Goal: Transaction & Acquisition: Purchase product/service

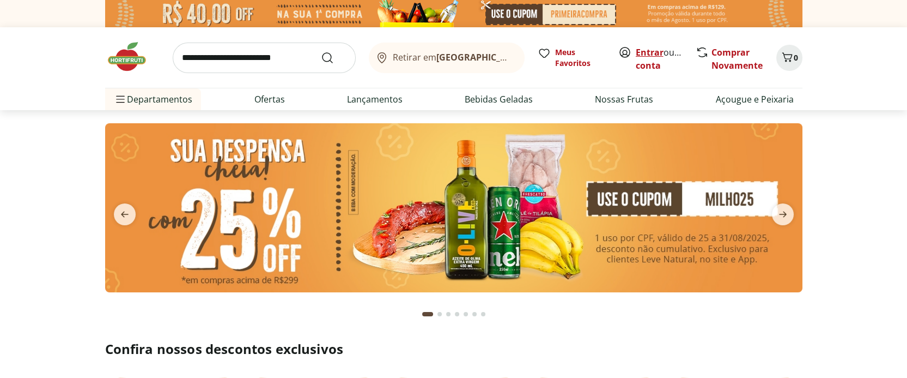
click at [654, 51] on link "Entrar" at bounding box center [650, 52] width 28 height 12
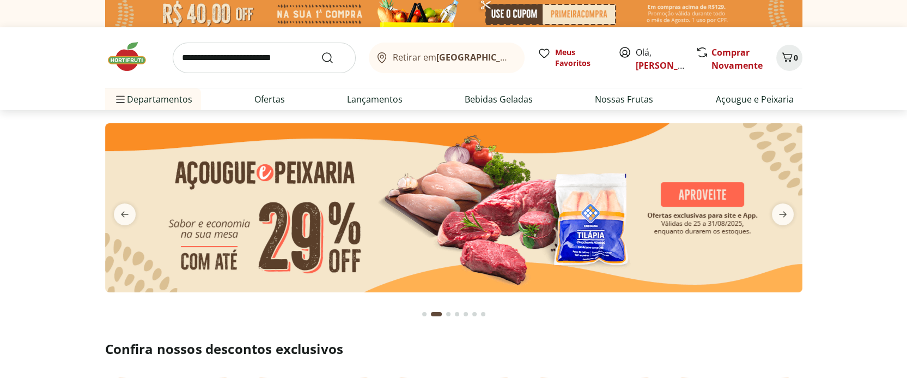
click at [411, 197] on img at bounding box center [453, 207] width 697 height 169
select select "**********"
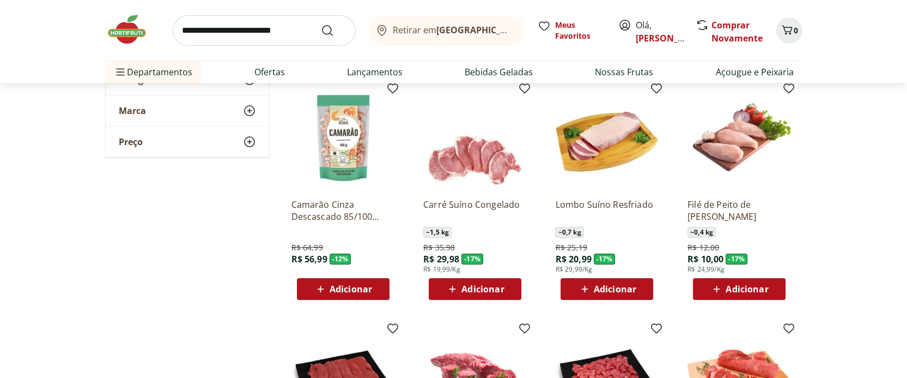
scroll to position [363, 0]
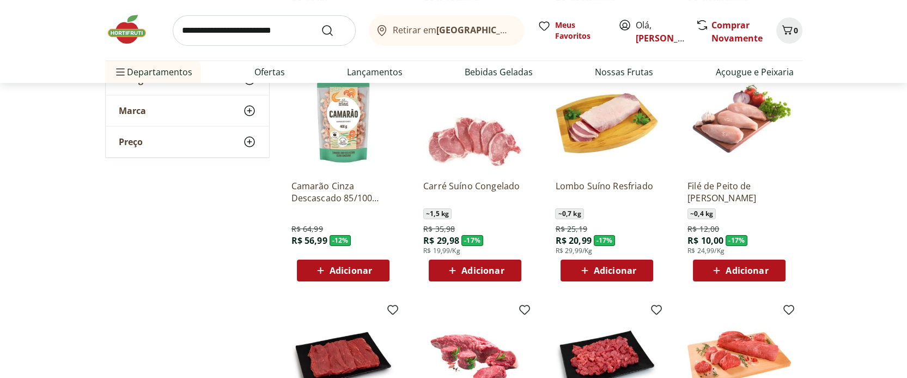
click at [740, 270] on span "Adicionar" at bounding box center [747, 270] width 42 height 9
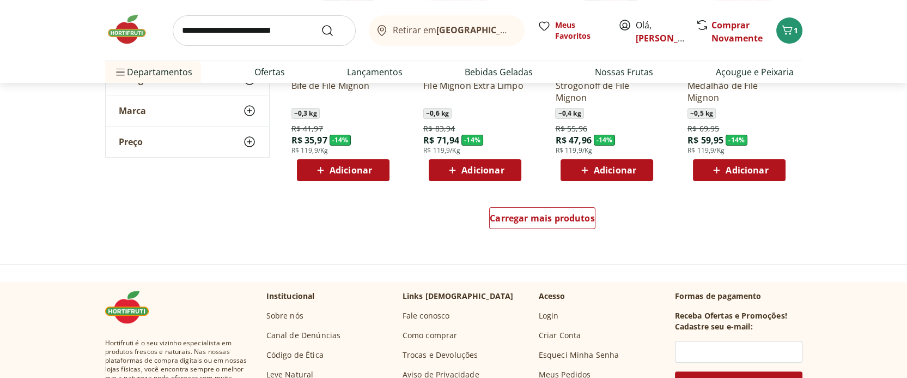
scroll to position [726, 0]
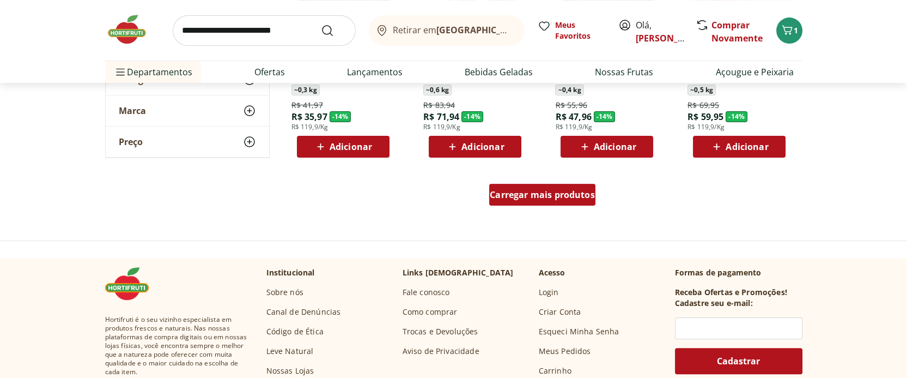
click at [538, 197] on span "Carregar mais produtos" at bounding box center [542, 194] width 105 height 9
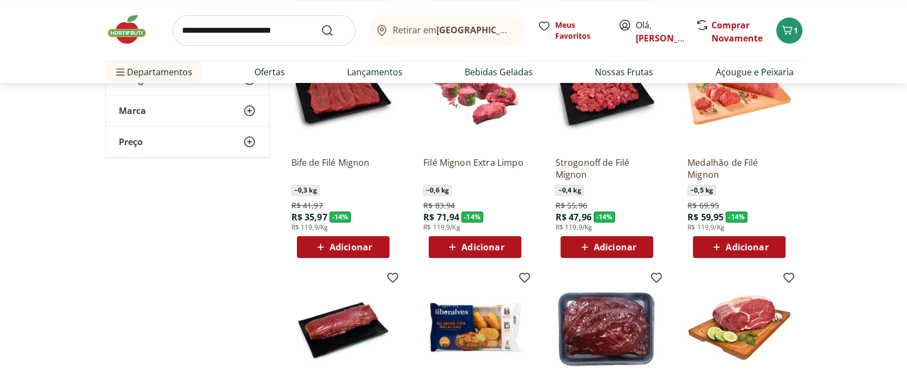
scroll to position [508, 0]
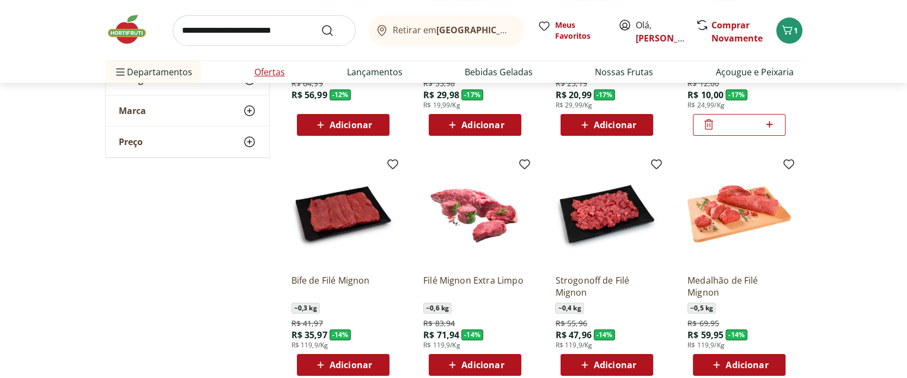
click at [267, 67] on link "Ofertas" at bounding box center [269, 71] width 31 height 13
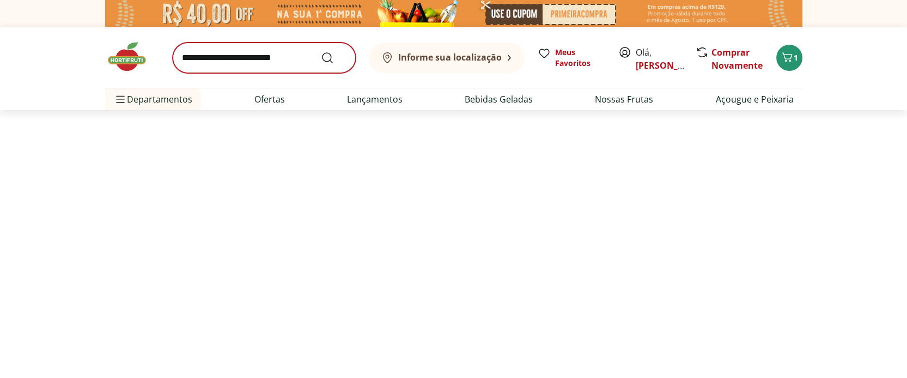
select select "**********"
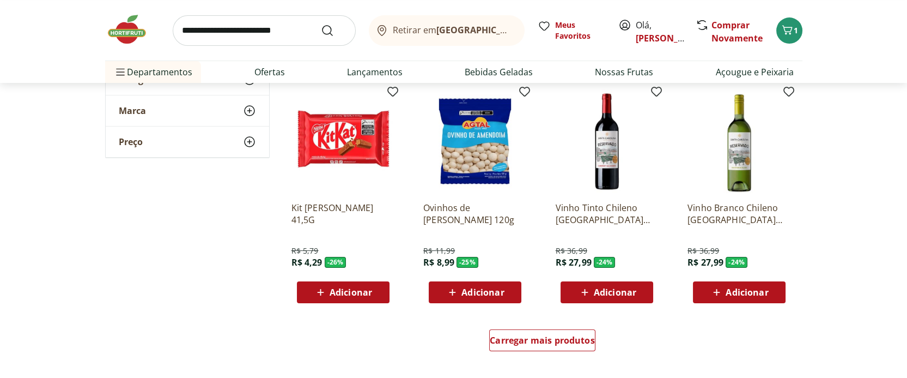
scroll to position [654, 0]
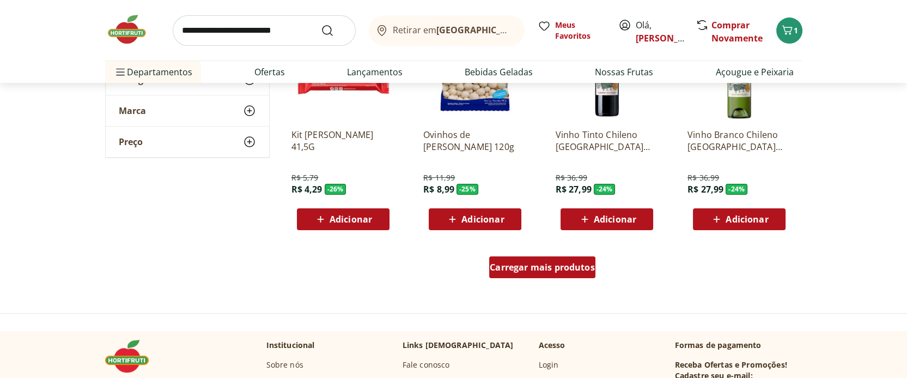
click at [560, 263] on span "Carregar mais produtos" at bounding box center [542, 267] width 105 height 9
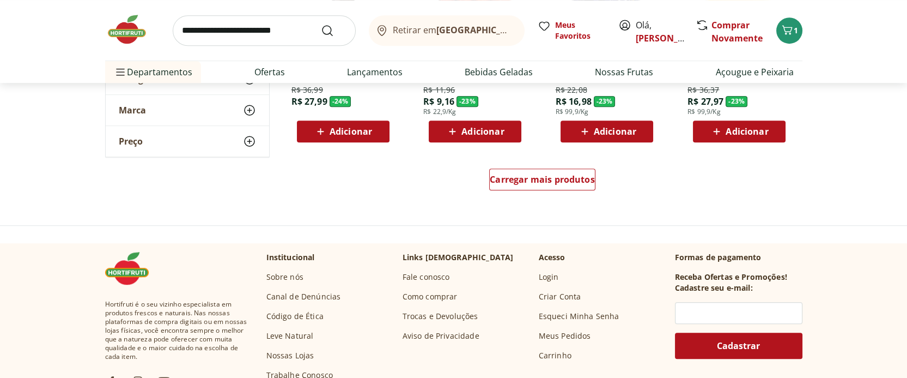
scroll to position [1452, 0]
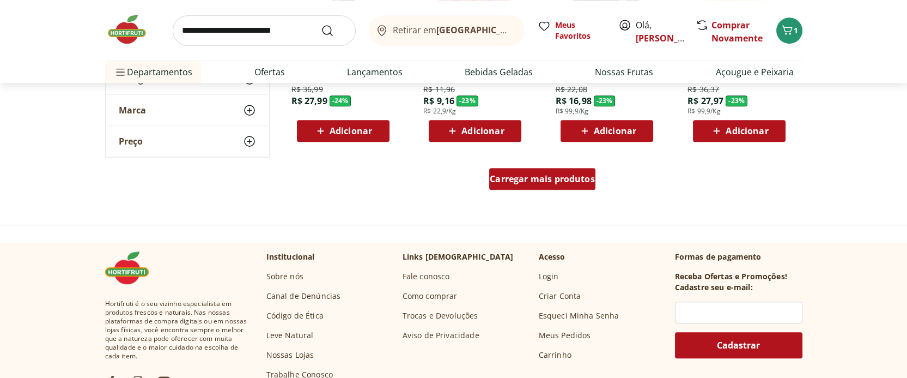
click at [567, 176] on span "Carregar mais produtos" at bounding box center [542, 178] width 105 height 9
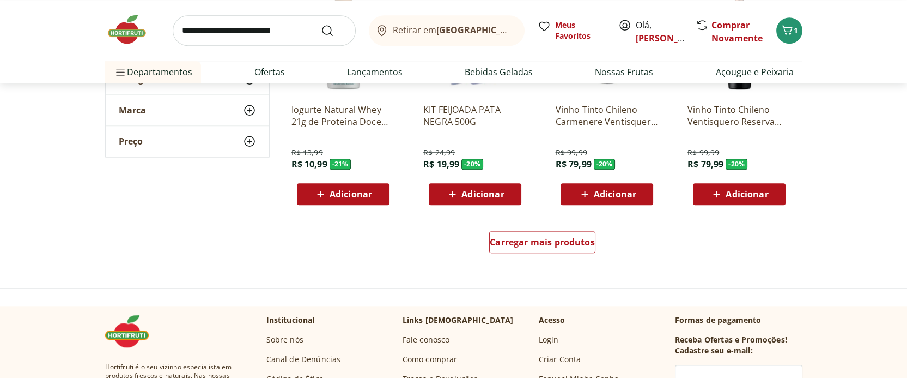
scroll to position [2106, 0]
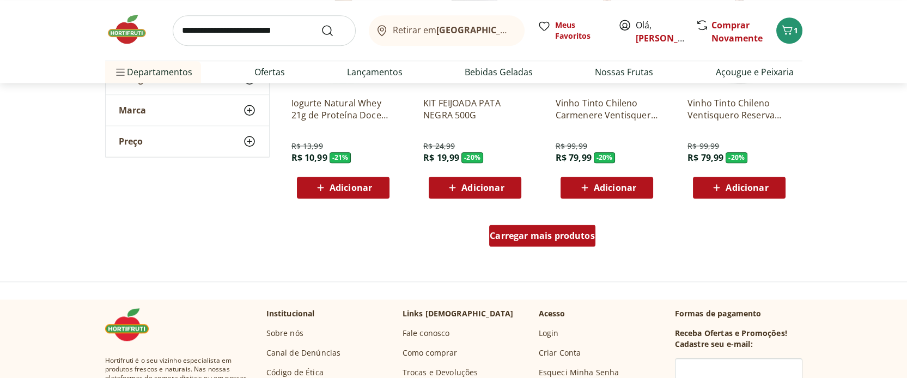
click at [567, 237] on span "Carregar mais produtos" at bounding box center [542, 235] width 105 height 9
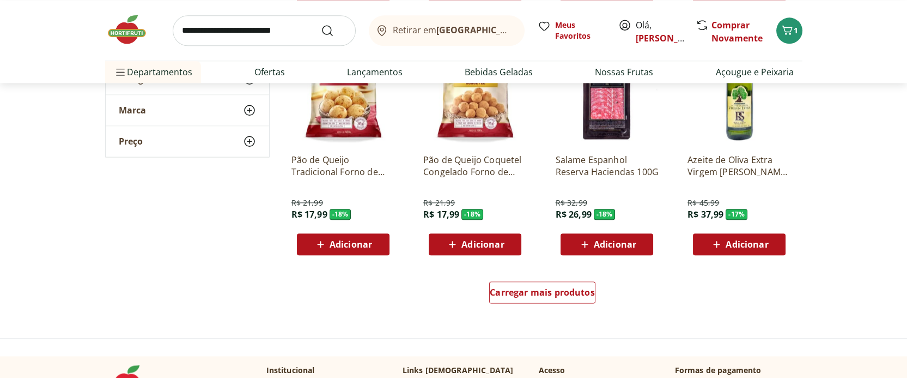
scroll to position [2833, 0]
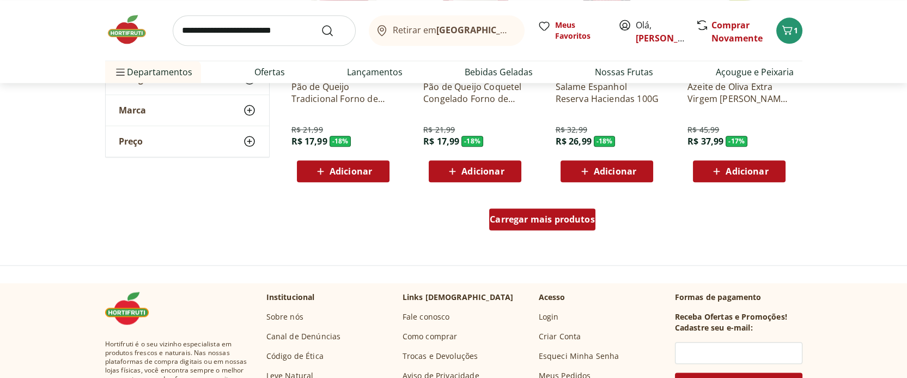
click at [561, 212] on div "Carregar mais produtos" at bounding box center [542, 219] width 106 height 22
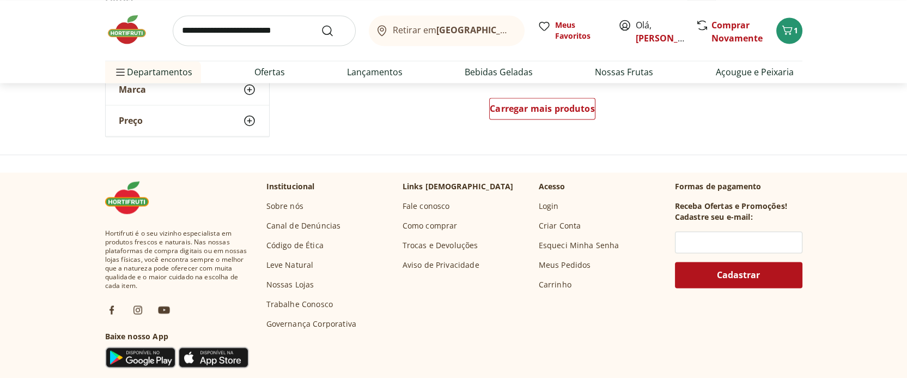
scroll to position [3632, 0]
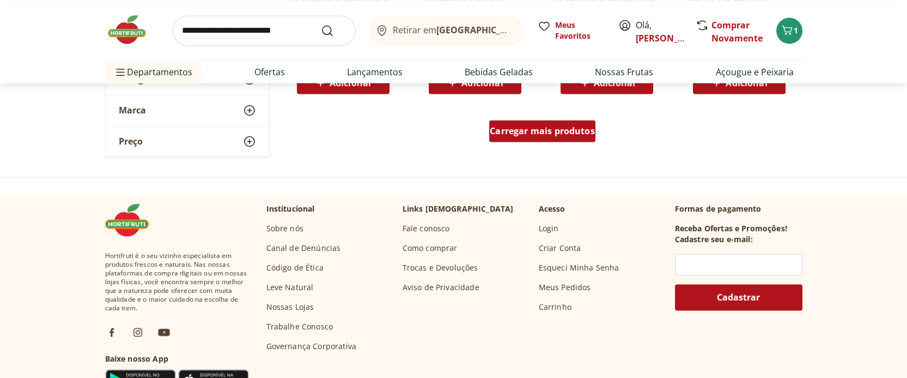
click at [574, 126] on span "Carregar mais produtos" at bounding box center [542, 130] width 105 height 9
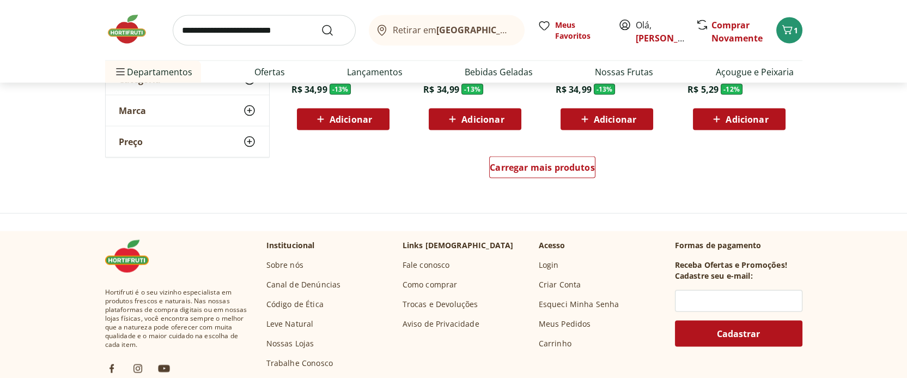
scroll to position [4285, 0]
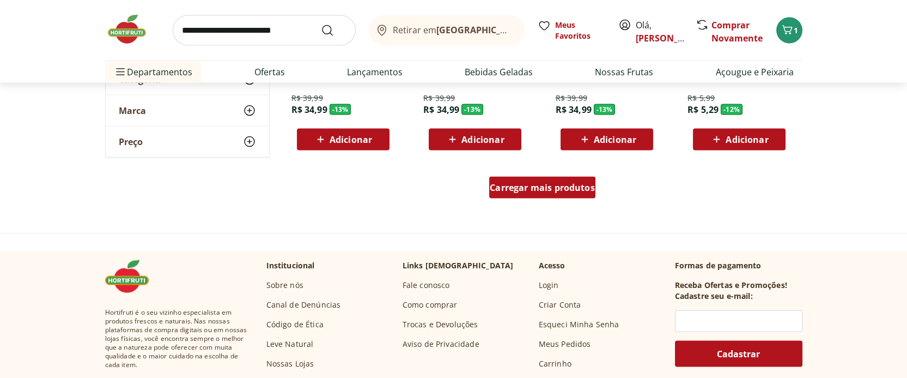
click at [575, 186] on span "Carregar mais produtos" at bounding box center [542, 187] width 105 height 9
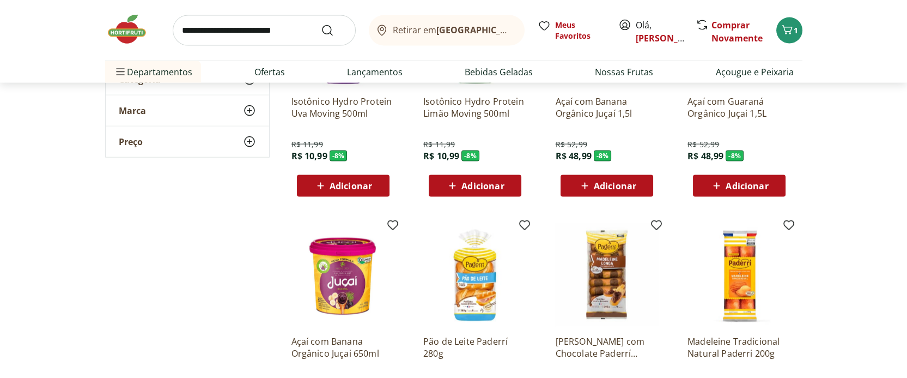
scroll to position [4503, 0]
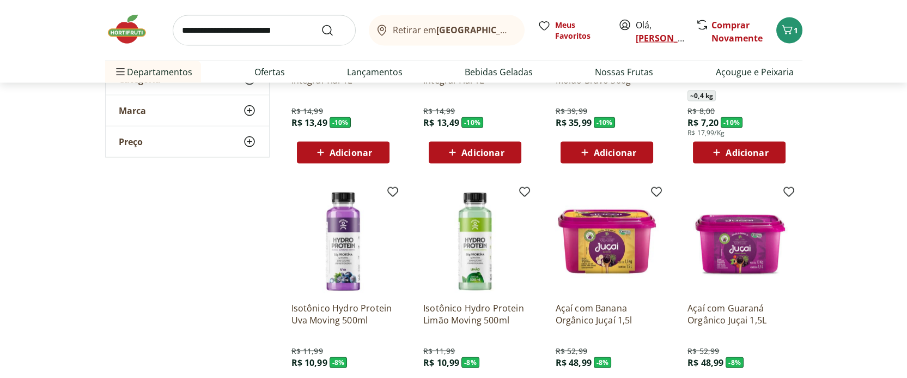
click at [646, 35] on link "[PERSON_NAME]" at bounding box center [671, 38] width 71 height 12
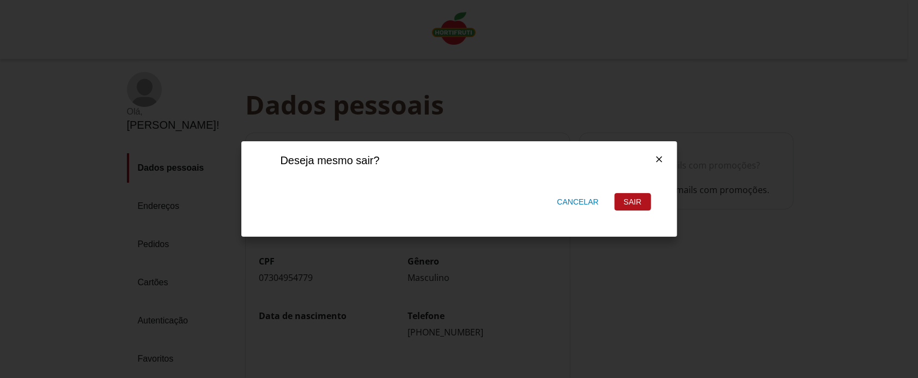
click at [637, 206] on div "Sair" at bounding box center [632, 201] width 35 height 16
